Goal: Transaction & Acquisition: Download file/media

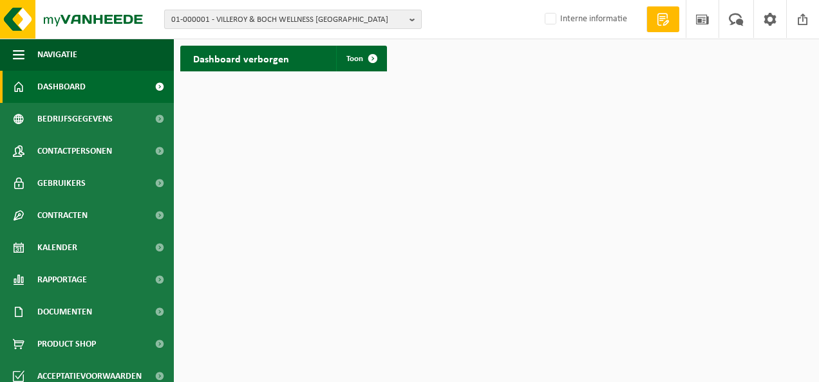
click at [411, 18] on b "button" at bounding box center [415, 19] width 12 height 18
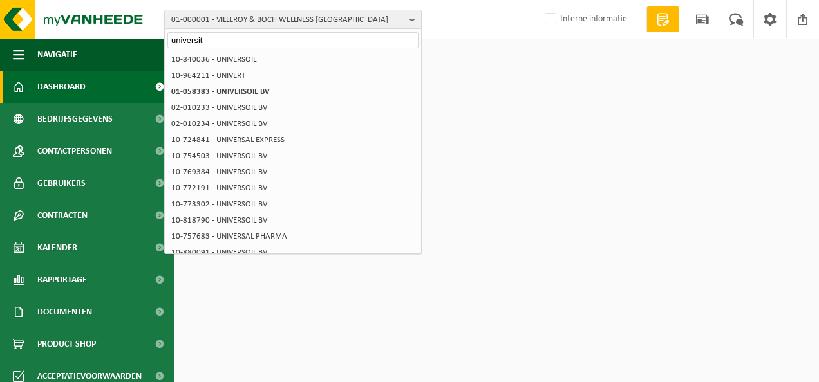
scroll to position [196, 0]
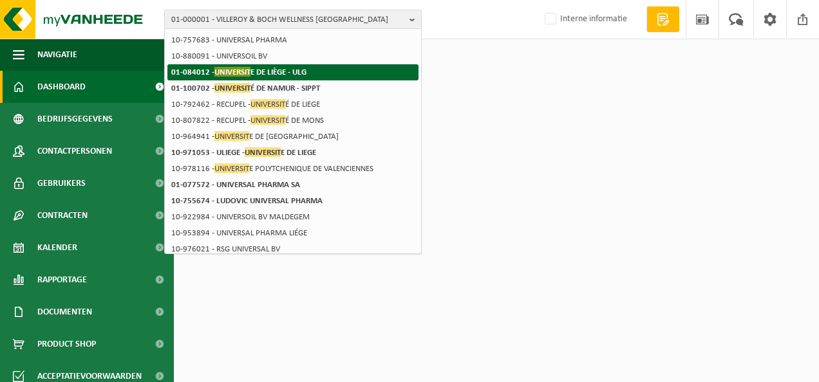
type input "universit"
click at [295, 73] on strong "01-084012 - [GEOGRAPHIC_DATA] - ULG" at bounding box center [238, 72] width 135 height 10
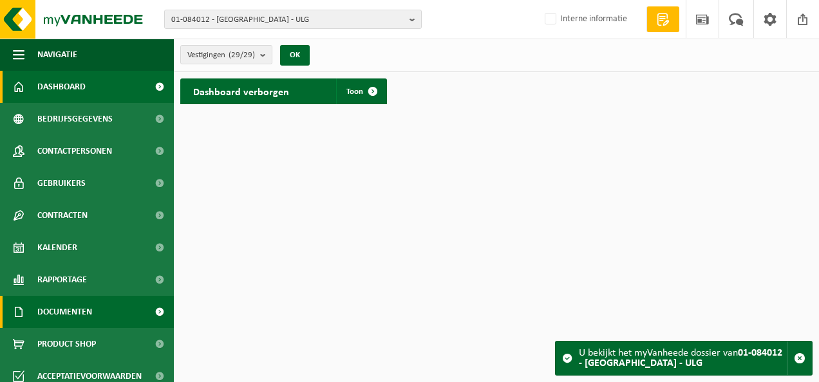
click at [84, 312] on span "Documenten" at bounding box center [64, 312] width 55 height 32
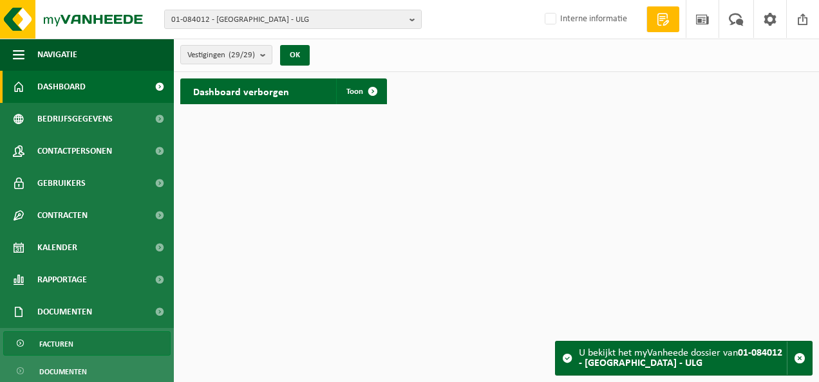
click at [63, 344] on span "Facturen" at bounding box center [56, 344] width 34 height 24
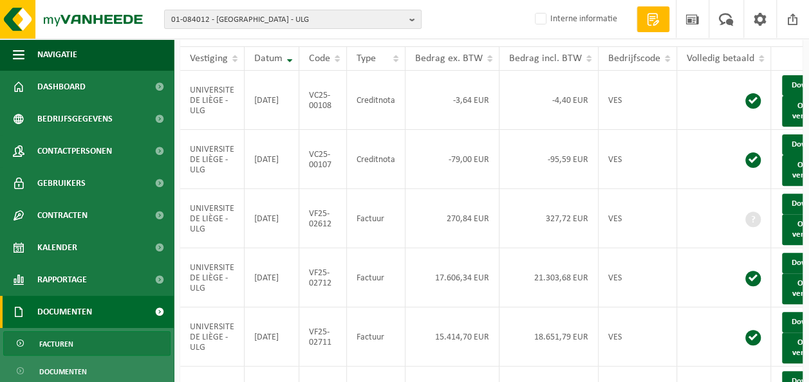
scroll to position [129, 0]
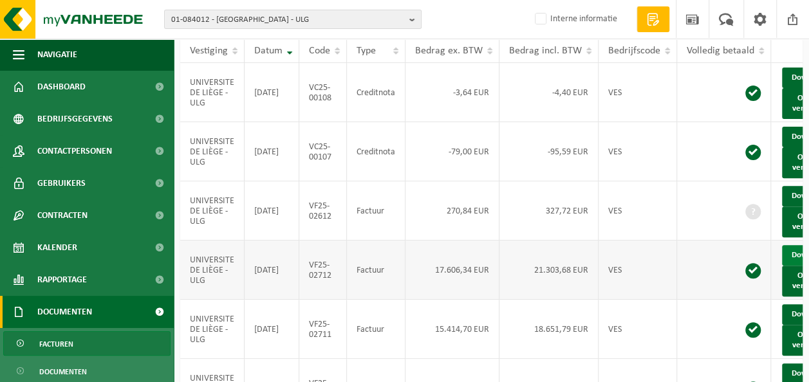
click at [794, 266] on link "Download" at bounding box center [813, 255] width 63 height 21
click at [793, 147] on link "Download" at bounding box center [813, 137] width 63 height 21
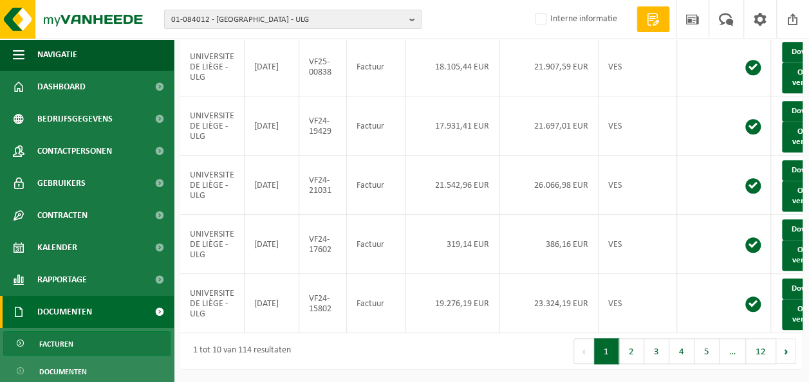
scroll to position [541, 0]
click at [798, 221] on link "Download" at bounding box center [813, 230] width 63 height 21
